Goal: Task Accomplishment & Management: Manage account settings

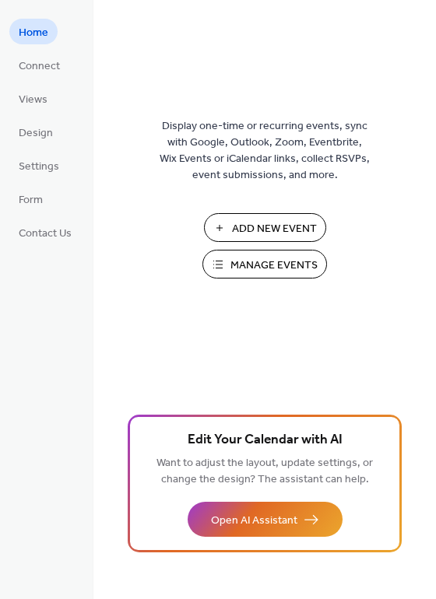
click at [257, 263] on span "Manage Events" at bounding box center [273, 265] width 87 height 16
click at [247, 264] on span "Manage Events" at bounding box center [273, 265] width 87 height 16
click at [250, 224] on span "Add New Event" at bounding box center [274, 229] width 85 height 16
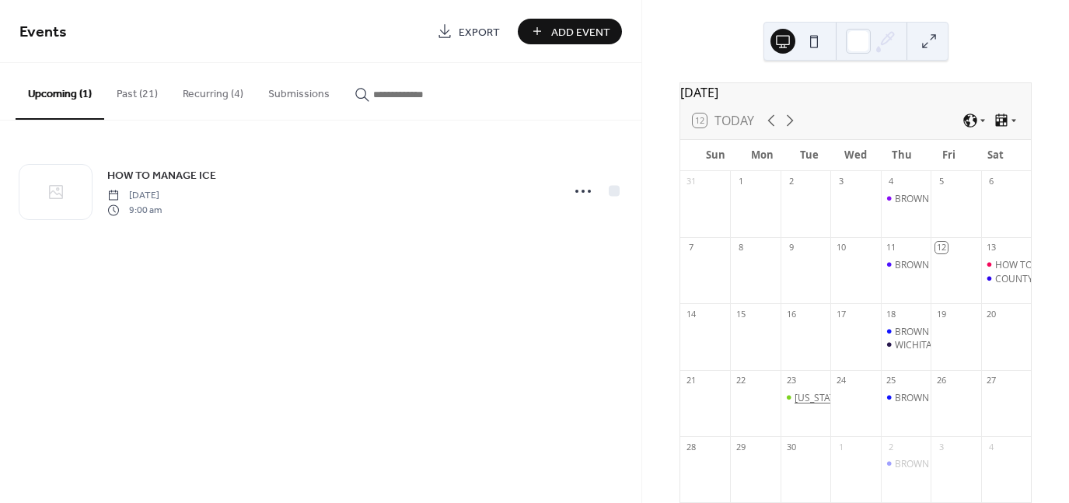
click at [813, 404] on div "Texas Democratic Women of the Wichita Area" at bounding box center [906, 397] width 222 height 13
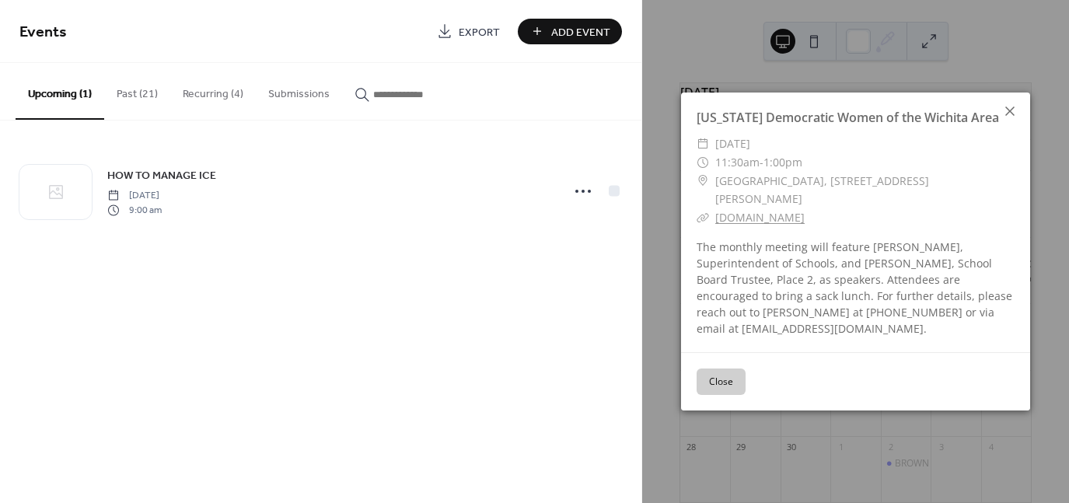
click at [1011, 109] on icon at bounding box center [1010, 111] width 19 height 19
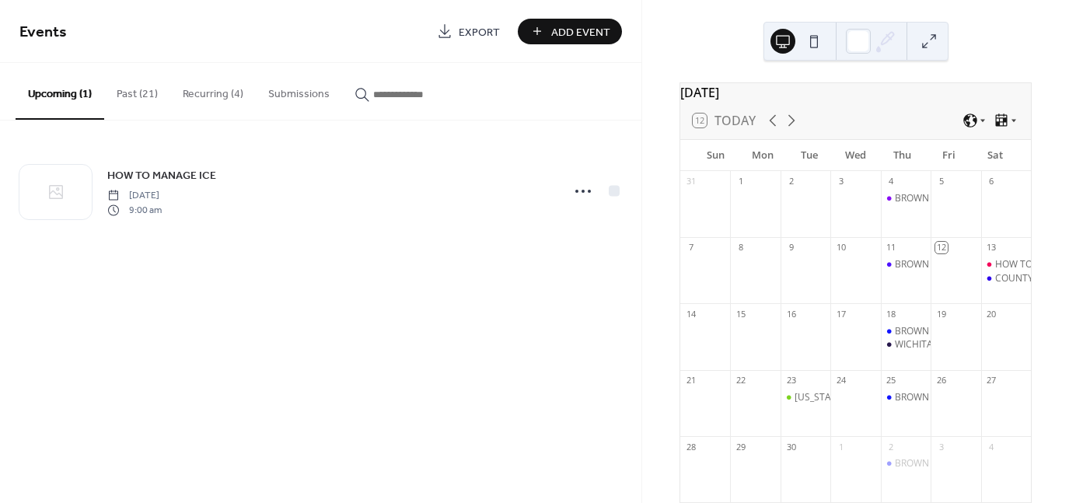
drag, startPoint x: 809, startPoint y: 406, endPoint x: 544, endPoint y: 334, distance: 274.2
click at [544, 334] on div "Events Export Add Event Upcoming (1) Past (21) Recurring (4) Submissions HOW TO…" at bounding box center [321, 251] width 642 height 503
click at [932, 39] on button at bounding box center [929, 41] width 25 height 25
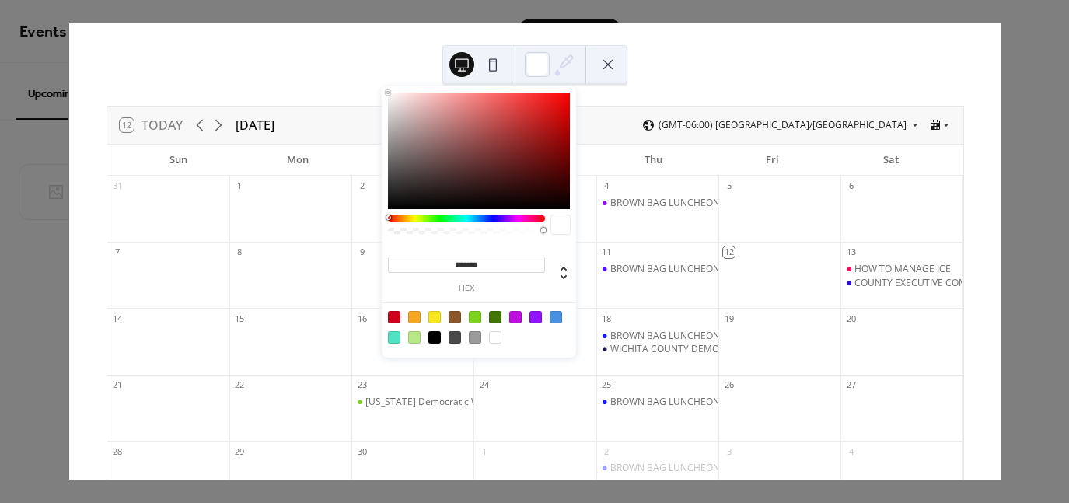
click at [571, 63] on icon at bounding box center [564, 64] width 23 height 23
click at [678, 71] on div "12 Today September 2025 (GMT-06:00) America/Chicago Sun Mon Tue Wed Thu Fri Sat…" at bounding box center [535, 251] width 933 height 457
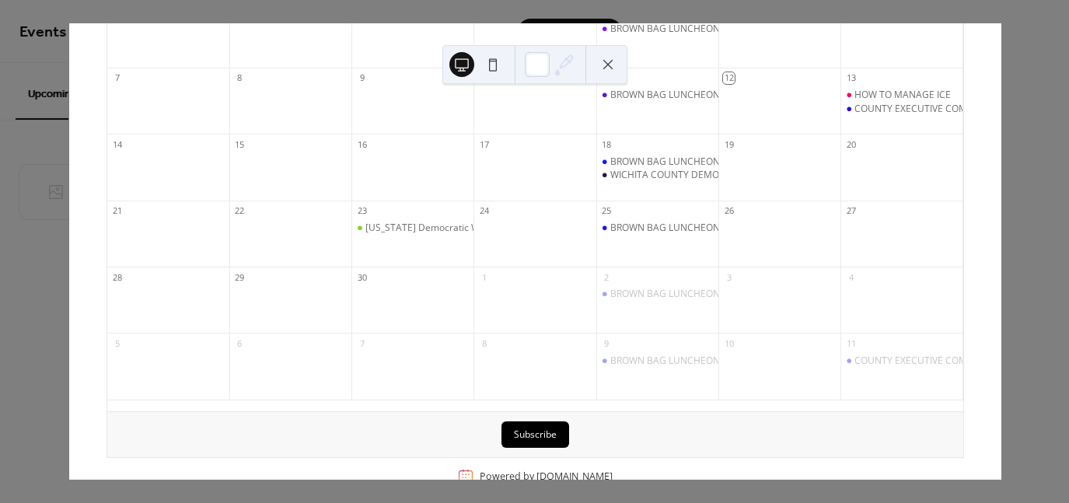
scroll to position [211, 0]
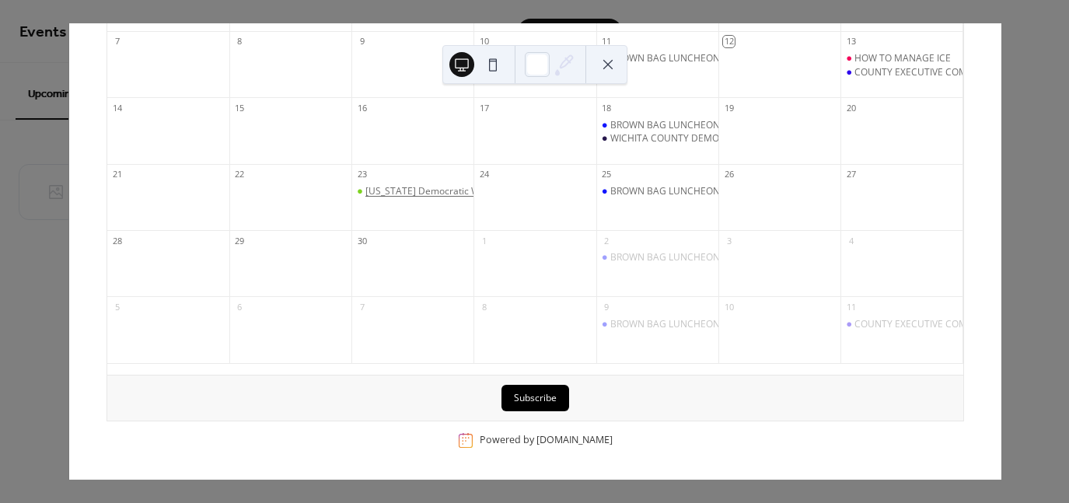
click at [395, 194] on div "[US_STATE] Democratic Women of the Wichita Area" at bounding box center [478, 191] width 224 height 13
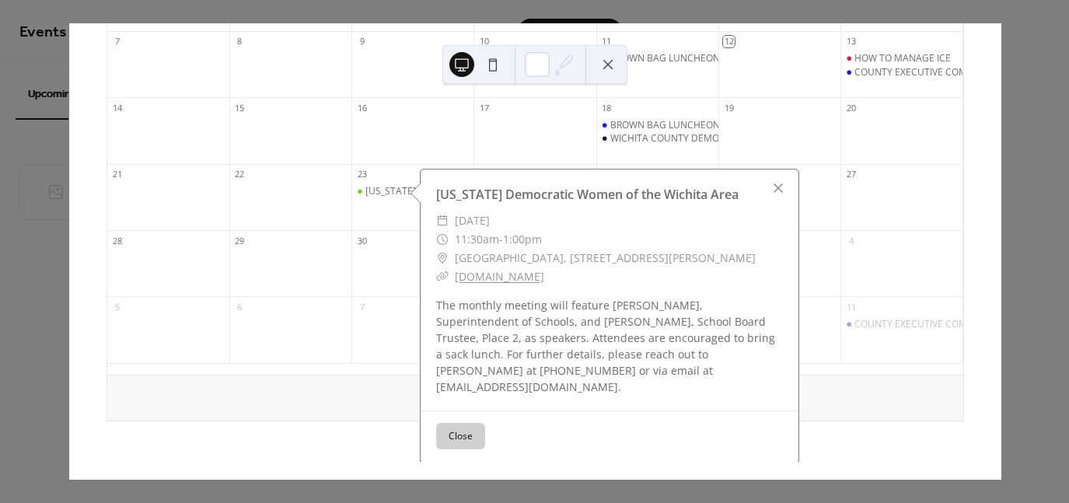
click at [874, 206] on div at bounding box center [902, 205] width 122 height 40
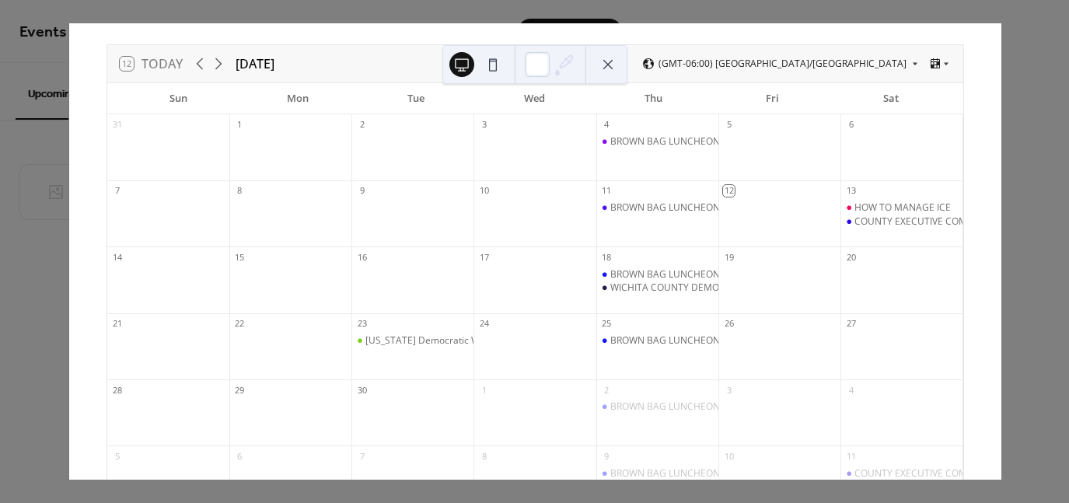
scroll to position [0, 0]
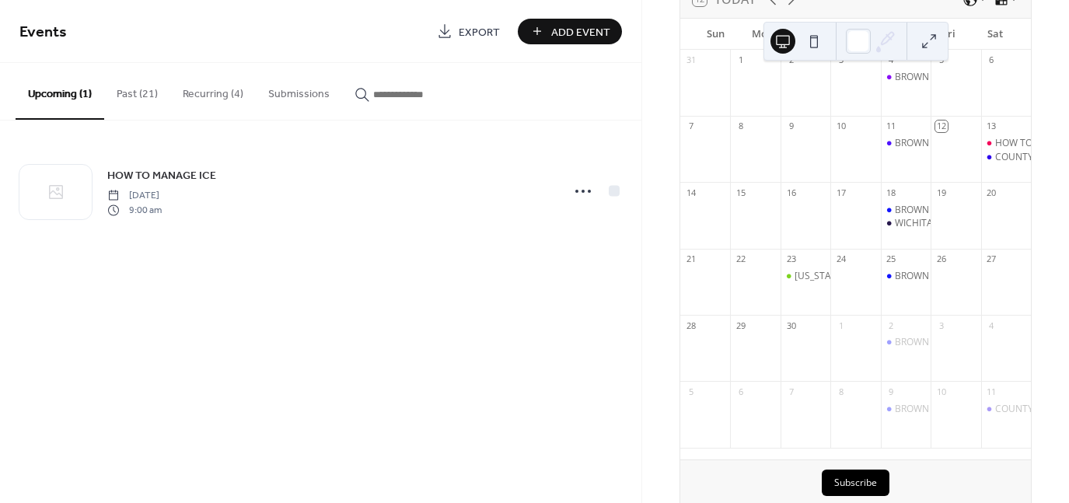
scroll to position [156, 0]
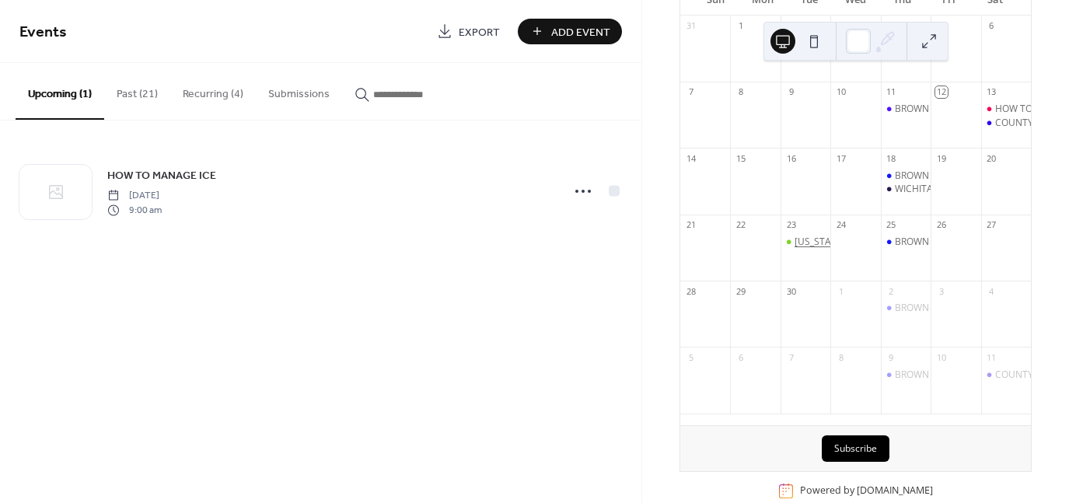
click at [810, 249] on div "[US_STATE] Democratic Women of the Wichita Area" at bounding box center [907, 242] width 224 height 13
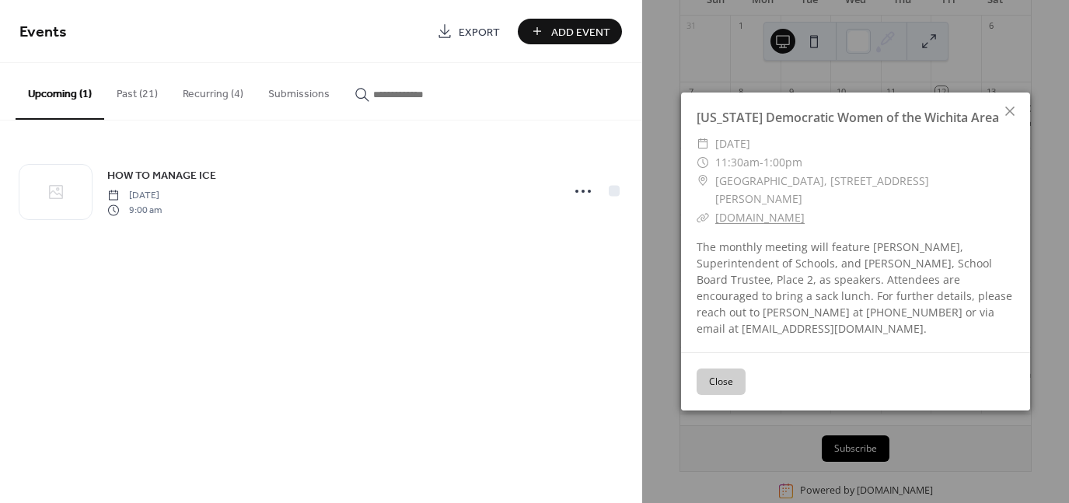
click at [964, 177] on span "Wichita County Democratic HQ, 3308 Kemp Blvd., Wichita Falls, TX 76308" at bounding box center [865, 190] width 299 height 37
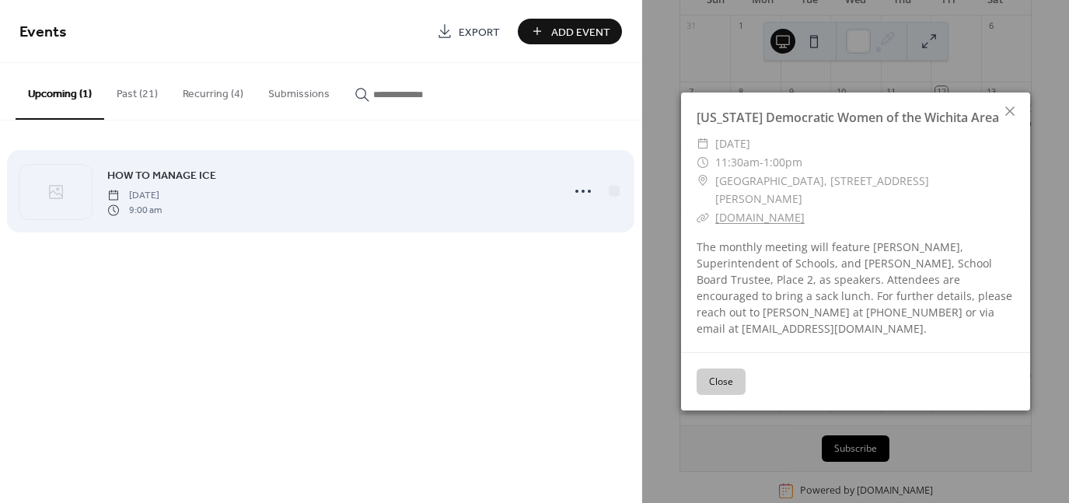
click at [548, 206] on div "HOW TO MANAGE ICE Saturday, September 13, 2025 9:00 am" at bounding box center [329, 191] width 445 height 50
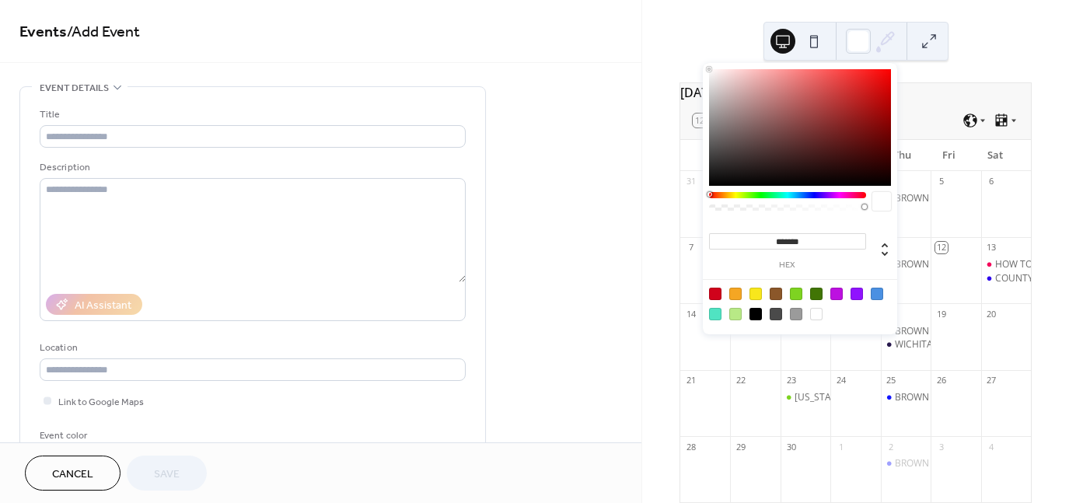
click at [890, 41] on icon at bounding box center [885, 41] width 23 height 23
click at [860, 40] on div at bounding box center [858, 41] width 25 height 25
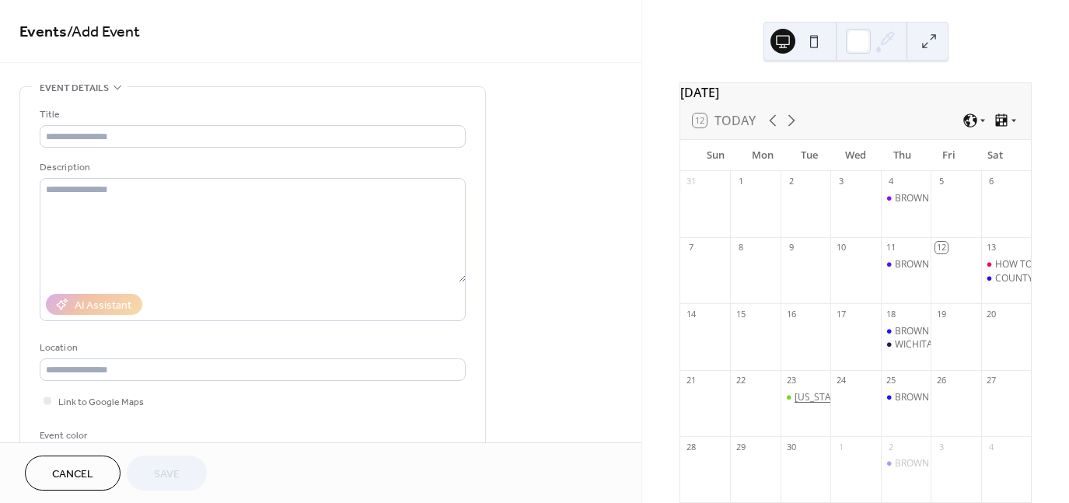
click at [810, 404] on div "[US_STATE] Democratic Women of the Wichita Area" at bounding box center [907, 397] width 224 height 13
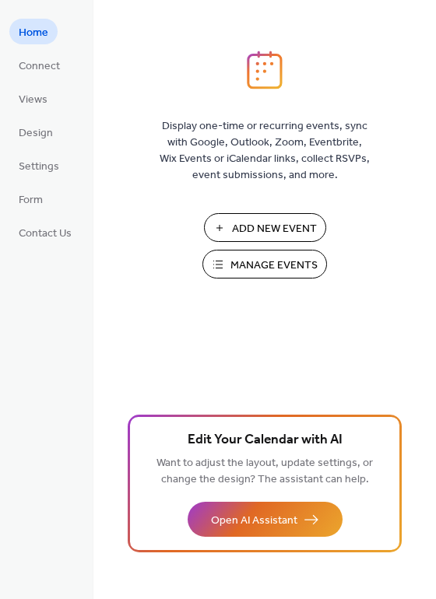
click at [258, 266] on span "Manage Events" at bounding box center [273, 265] width 87 height 16
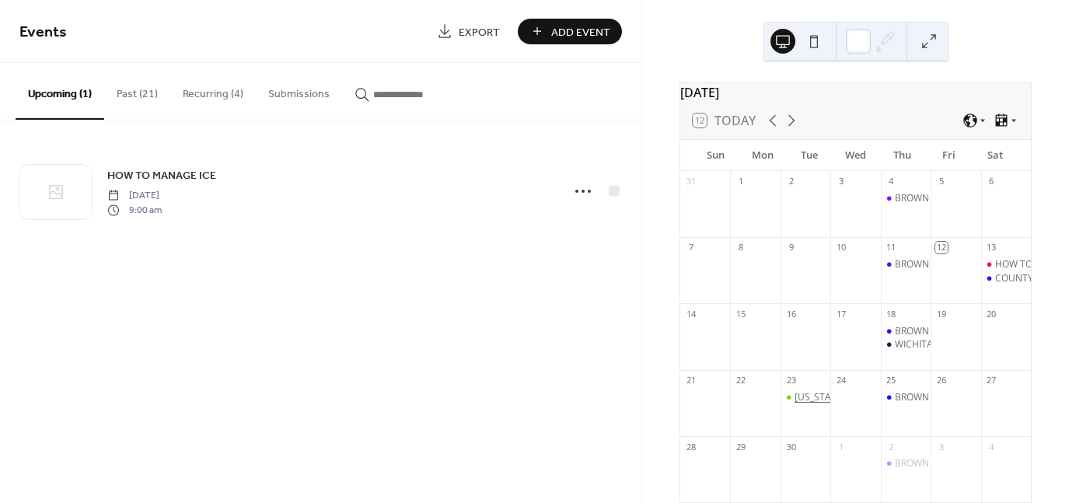
click at [816, 404] on div "[US_STATE] Democratic Women of the Wichita Area" at bounding box center [907, 397] width 224 height 13
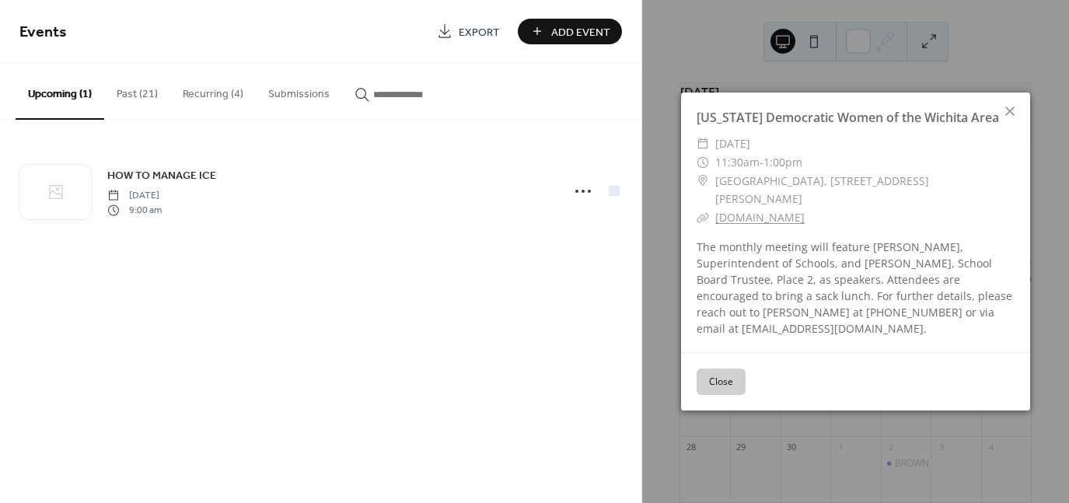
click at [779, 289] on div "The monthly meeting will feature [PERSON_NAME], Superintendent of Schools, and …" at bounding box center [855, 288] width 349 height 98
click at [775, 266] on div "The monthly meeting will feature [PERSON_NAME], Superintendent of Schools, and …" at bounding box center [855, 288] width 349 height 98
click at [722, 379] on button "Close" at bounding box center [721, 382] width 49 height 26
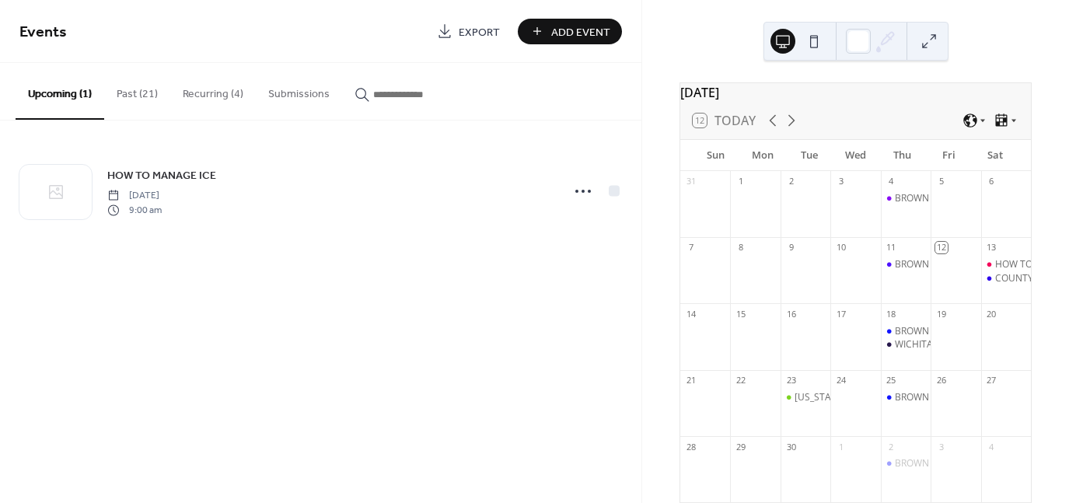
click at [219, 94] on button "Recurring (4)" at bounding box center [213, 90] width 86 height 55
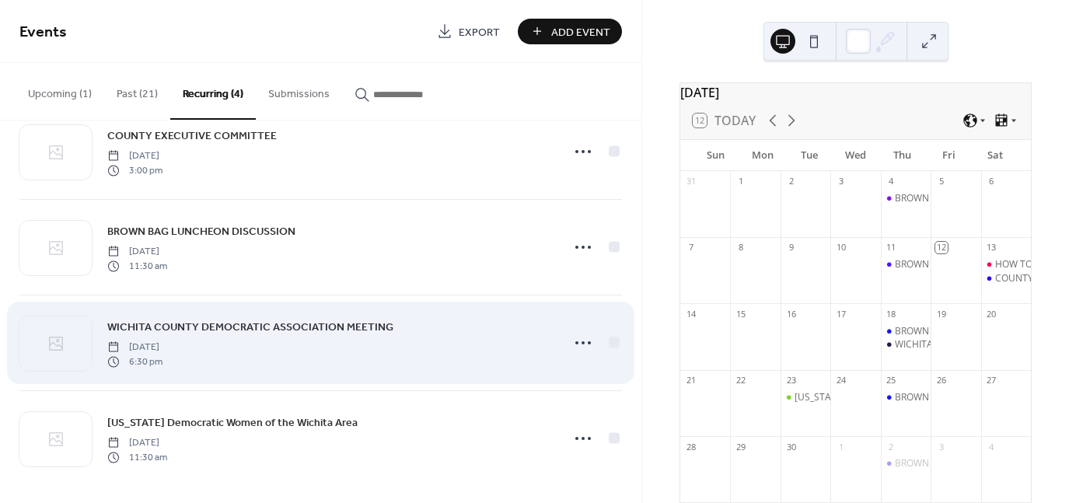
scroll to position [44, 0]
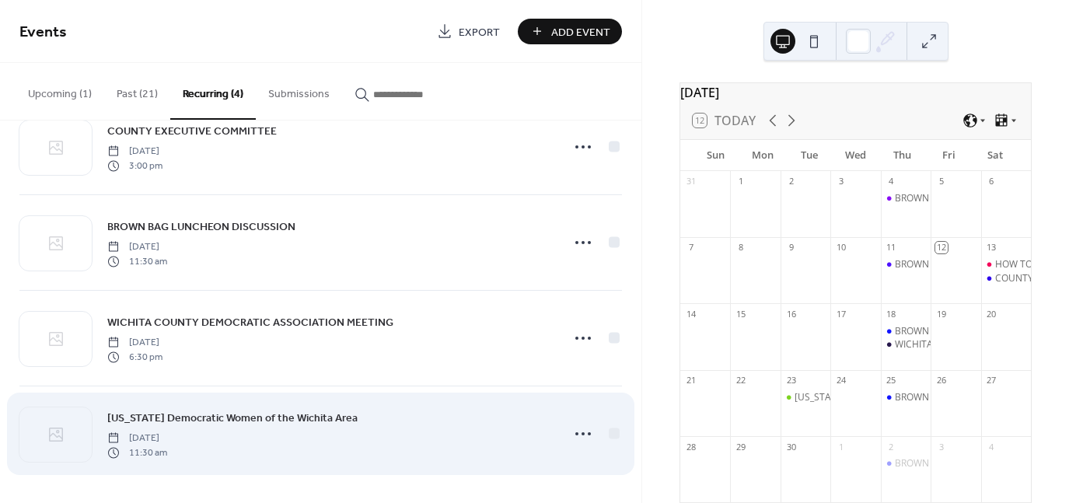
click at [204, 415] on span "[US_STATE] Democratic Women of the Wichita Area" at bounding box center [232, 419] width 250 height 16
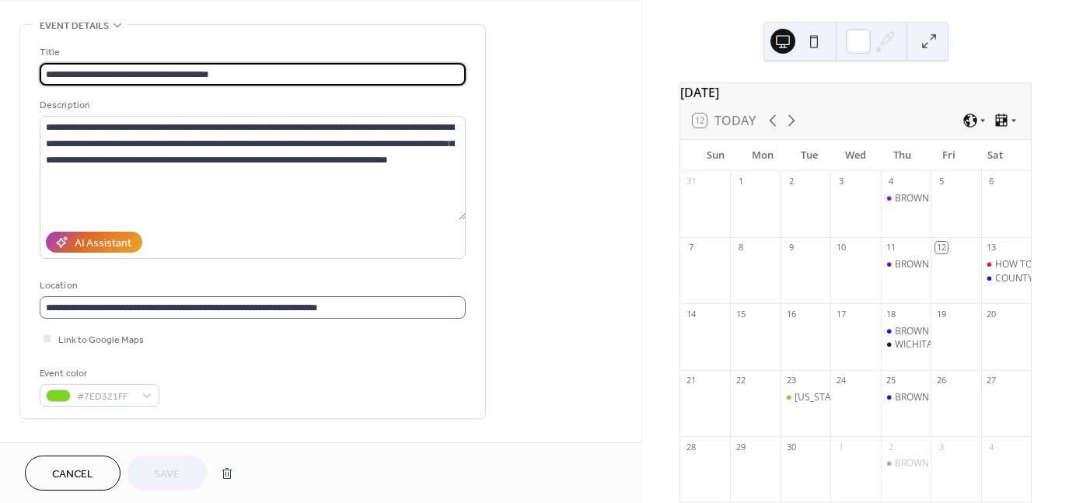
scroll to position [233, 0]
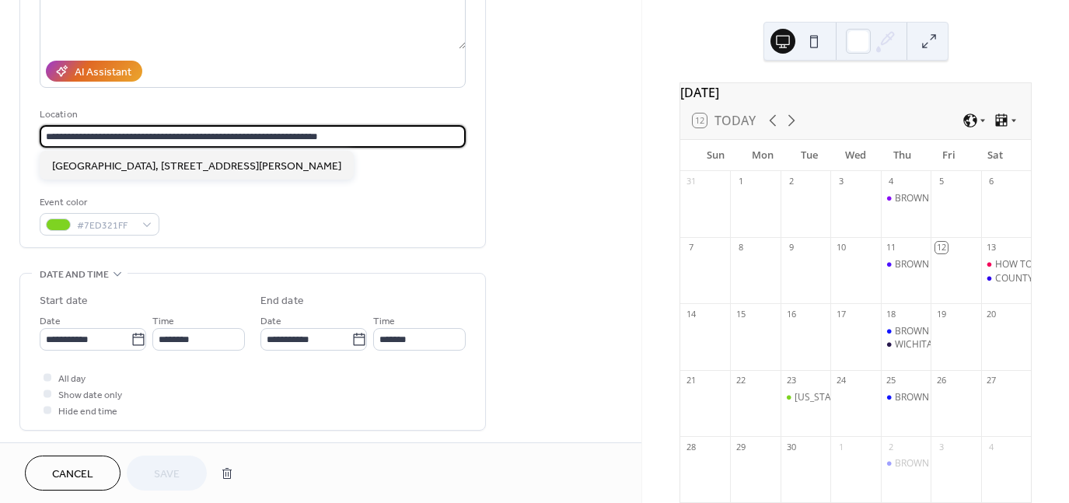
click at [353, 140] on input "**********" at bounding box center [253, 136] width 426 height 23
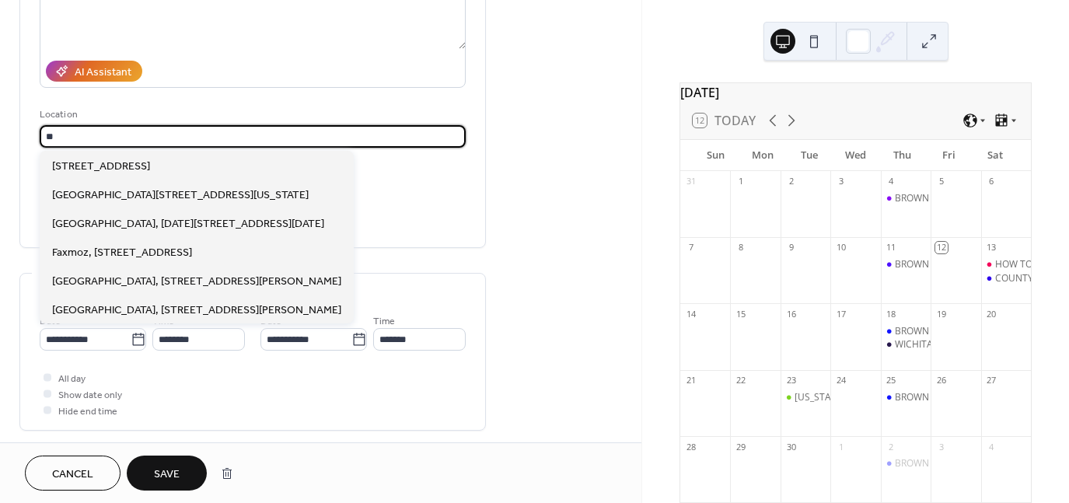
type input "*"
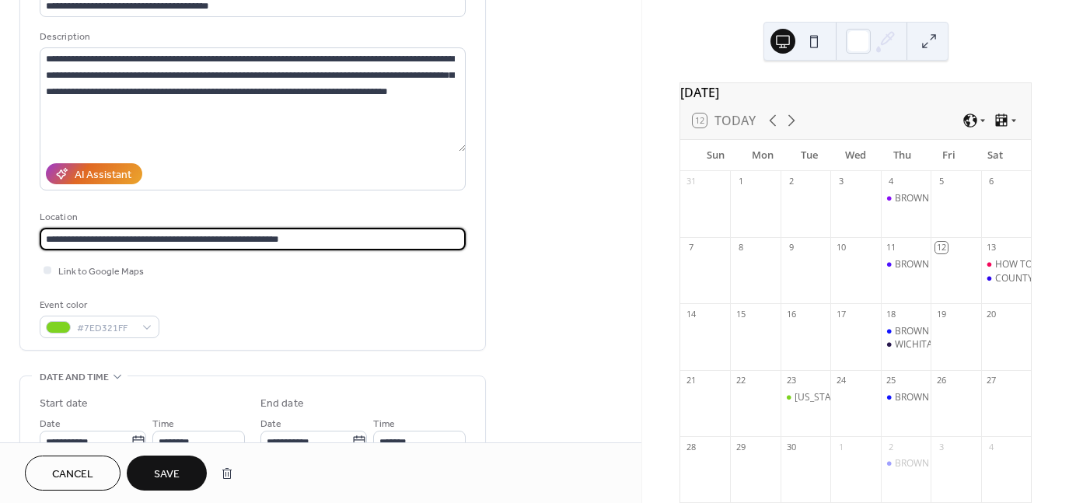
scroll to position [78, 0]
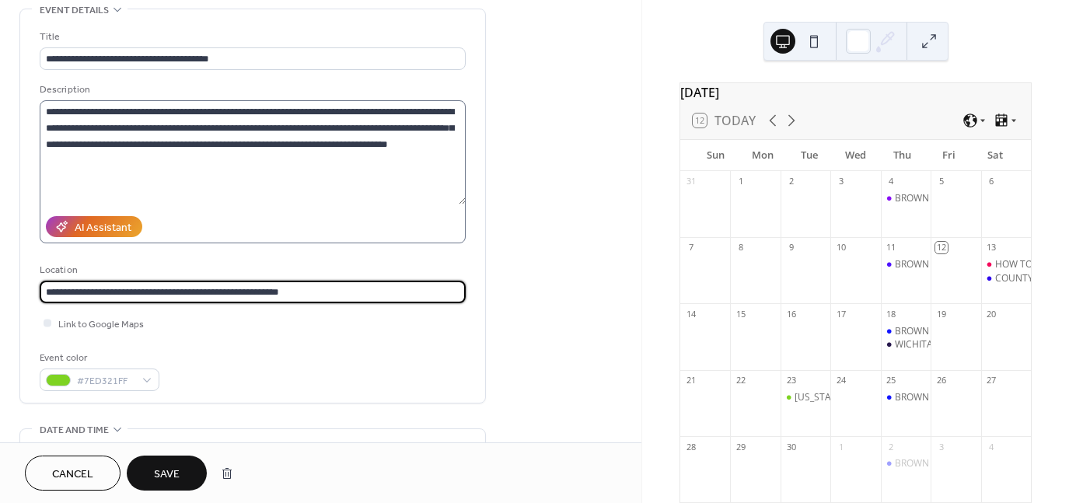
type input "**********"
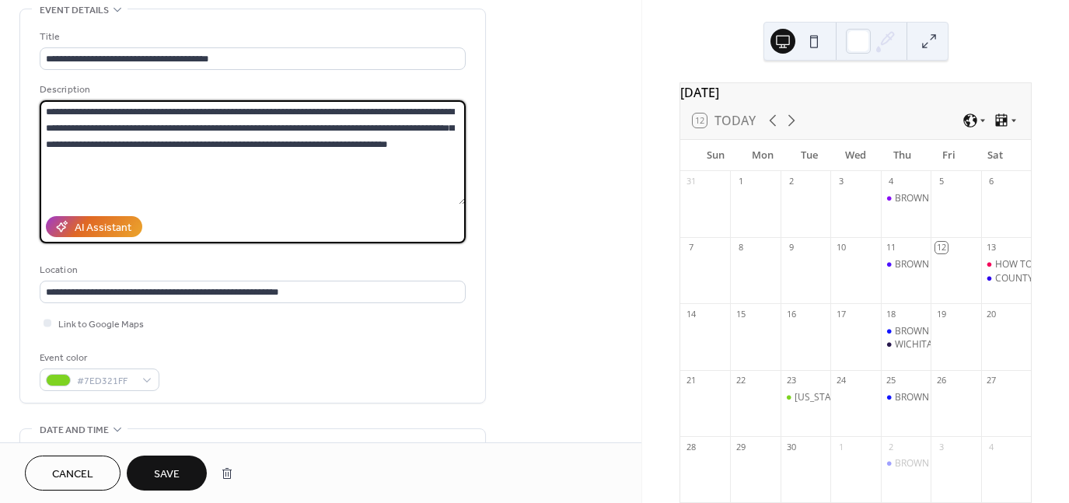
click at [163, 159] on textarea "**********" at bounding box center [253, 152] width 426 height 104
click at [418, 126] on textarea "**********" at bounding box center [253, 152] width 426 height 104
type textarea "**********"
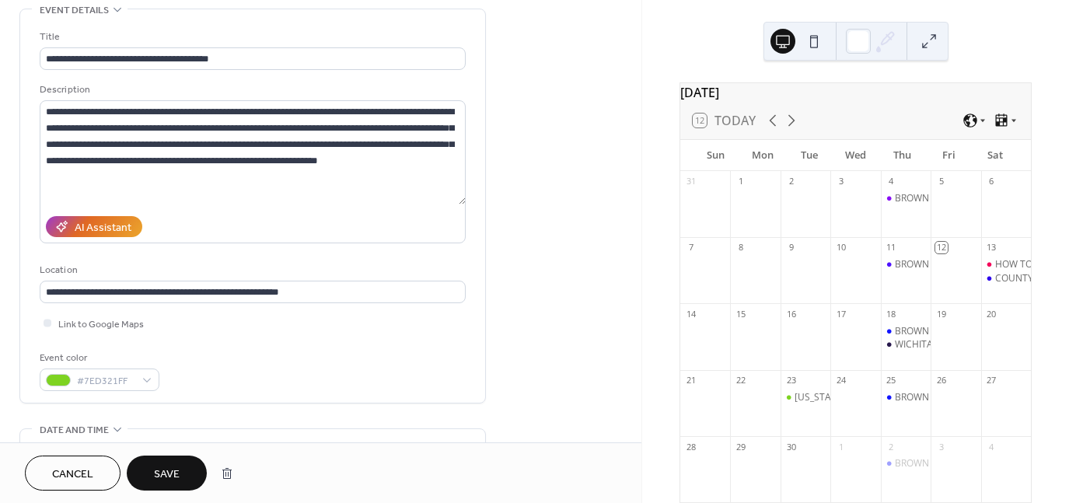
click at [159, 477] on span "Save" at bounding box center [167, 475] width 26 height 16
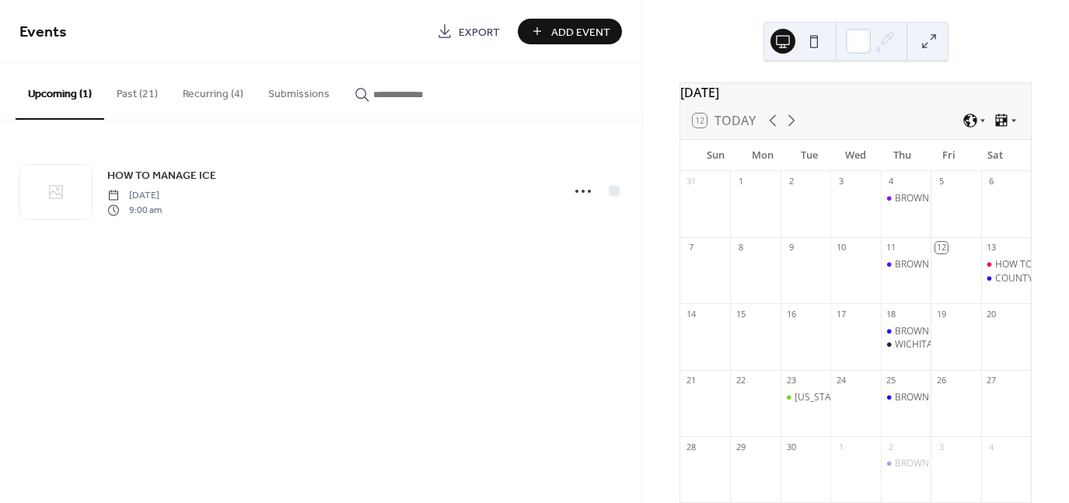
click at [922, 42] on button at bounding box center [929, 41] width 25 height 25
